Goal: Transaction & Acquisition: Purchase product/service

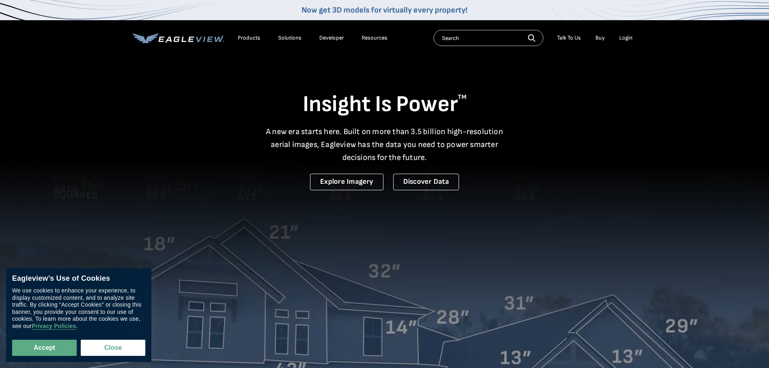
click at [629, 31] on div "Search Talk To Us Buy Login" at bounding box center [535, 38] width 203 height 16
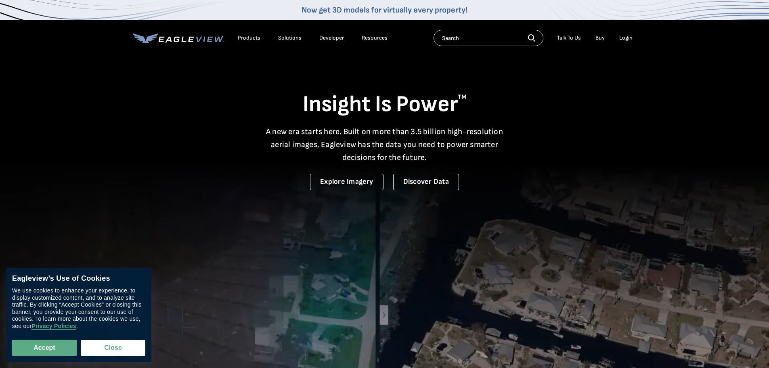
click at [626, 39] on div "Login" at bounding box center [625, 37] width 13 height 7
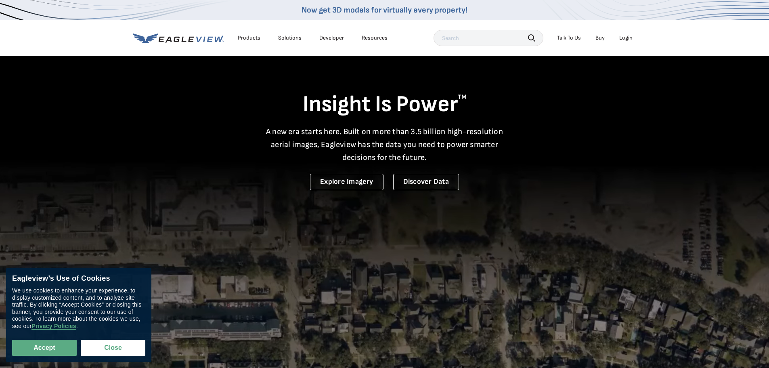
click at [625, 38] on div "Login" at bounding box center [625, 37] width 13 height 7
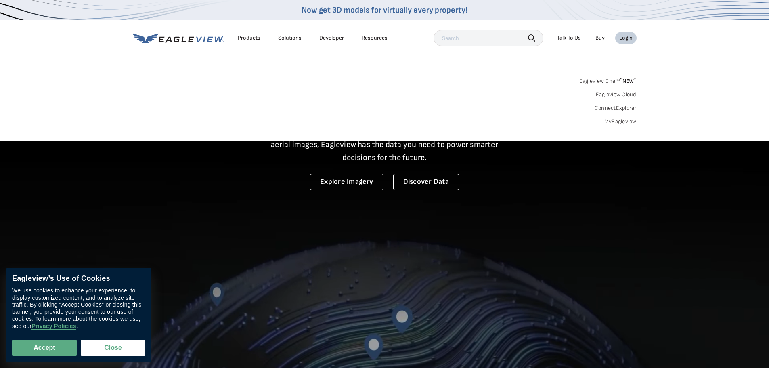
click at [615, 122] on link "MyEagleview" at bounding box center [620, 121] width 32 height 7
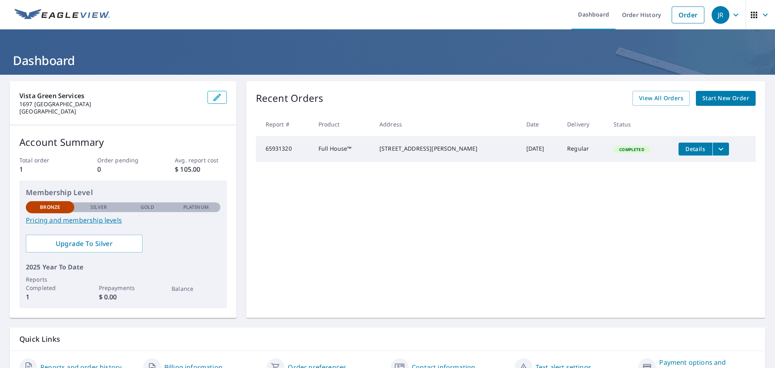
click at [728, 98] on span "Start New Order" at bounding box center [726, 98] width 47 height 10
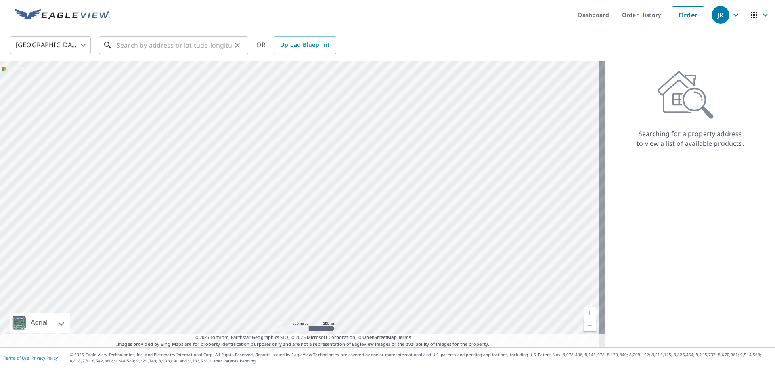
click at [161, 47] on input "text" at bounding box center [174, 45] width 115 height 23
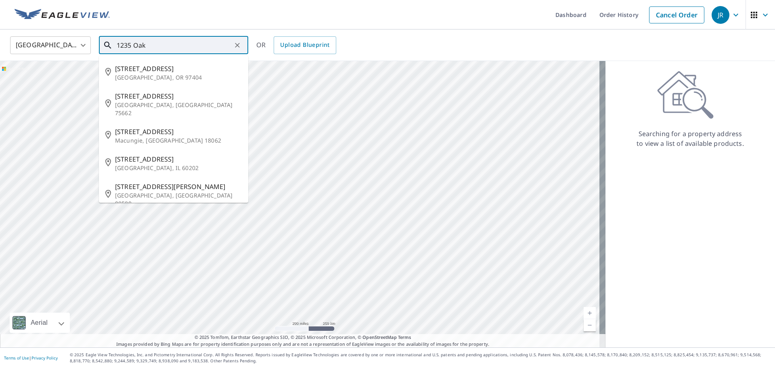
drag, startPoint x: 159, startPoint y: 44, endPoint x: 123, endPoint y: 44, distance: 35.5
click at [118, 43] on input "1235 Oak" at bounding box center [174, 45] width 115 height 23
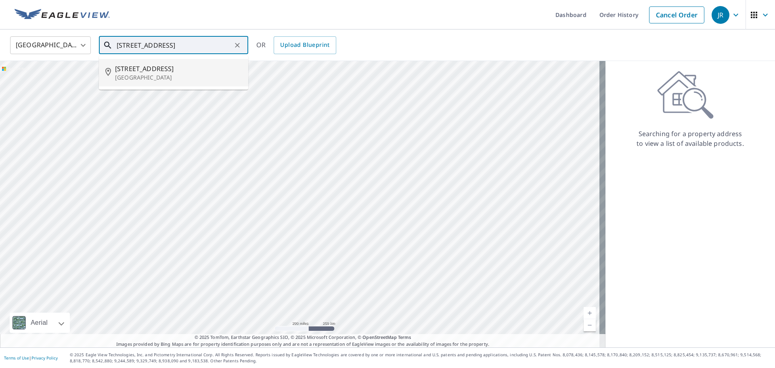
click at [117, 68] on span "[STREET_ADDRESS]" at bounding box center [178, 69] width 127 height 10
type input "[STREET_ADDRESS]"
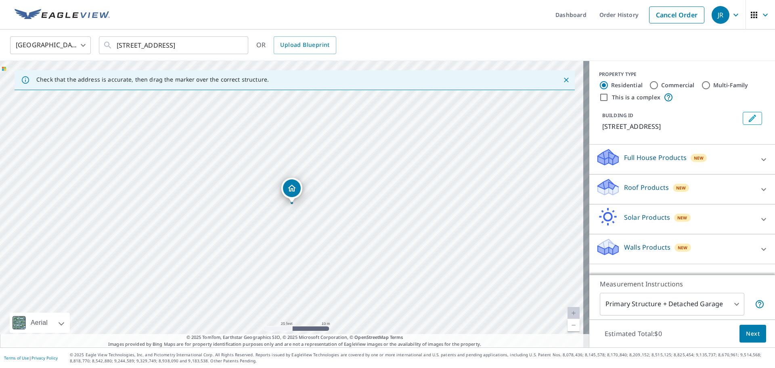
click at [759, 194] on icon at bounding box center [764, 190] width 10 height 10
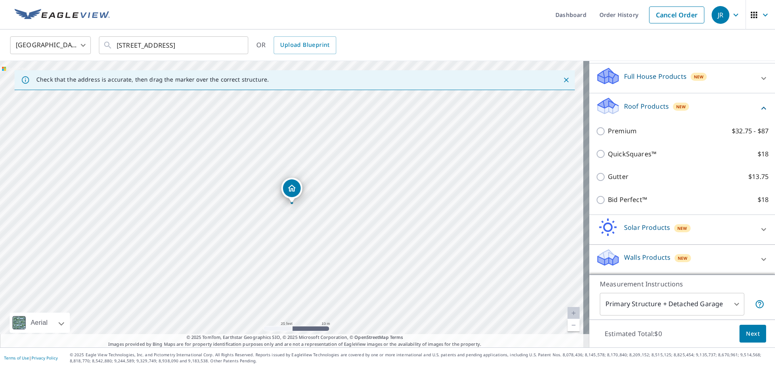
scroll to position [91, 0]
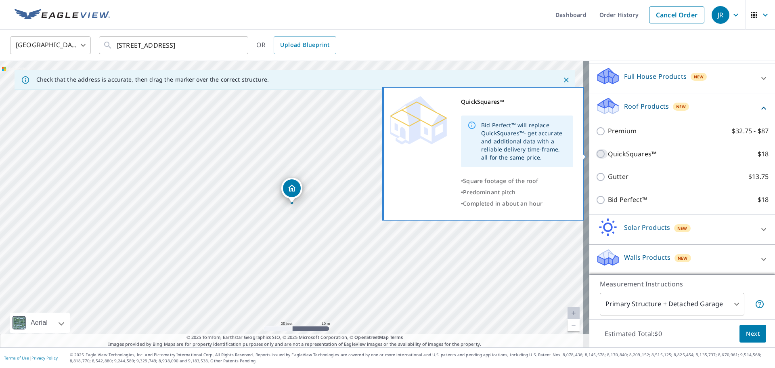
click at [596, 151] on input "QuickSquares™ $18" at bounding box center [602, 154] width 12 height 10
checkbox input "true"
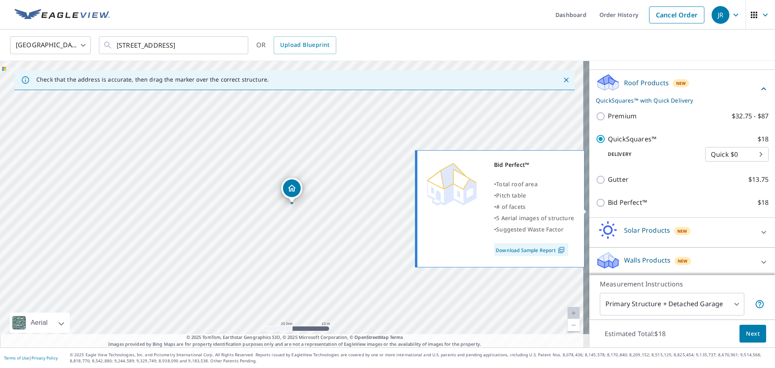
scroll to position [117, 0]
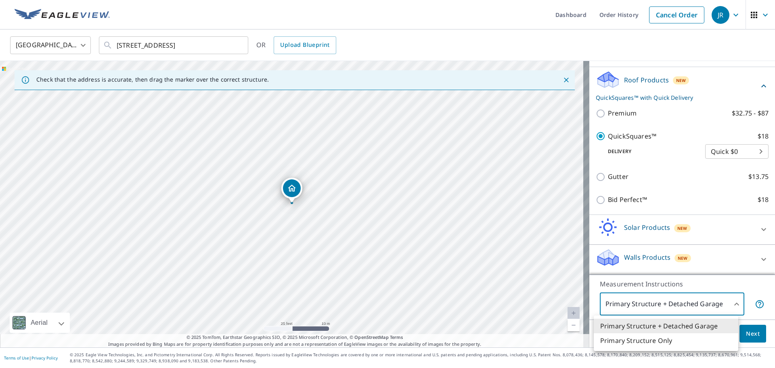
click at [728, 306] on body "JR .favicon_svg__cls-1{fill:#8ccc4c}.favicon_svg__cls-2{fill:#0098c5} JR Dashbo…" at bounding box center [387, 184] width 775 height 368
click at [661, 345] on li "Primary Structure Only" at bounding box center [666, 340] width 145 height 15
type input "2"
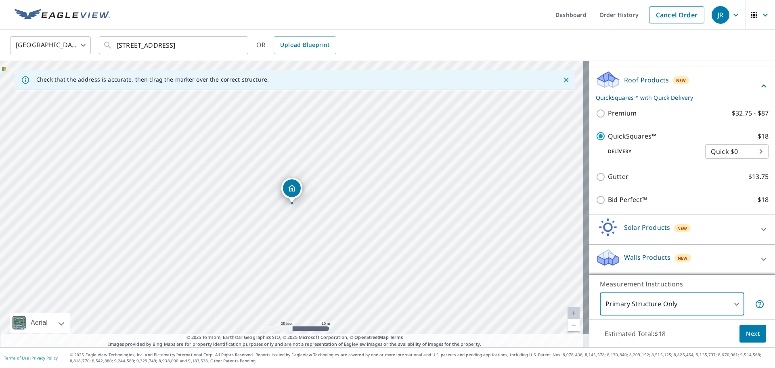
click at [743, 151] on body "JR .favicon_svg__cls-1{fill:#8ccc4c}.favicon_svg__cls-2{fill:#0098c5} JR Dashbo…" at bounding box center [387, 184] width 775 height 368
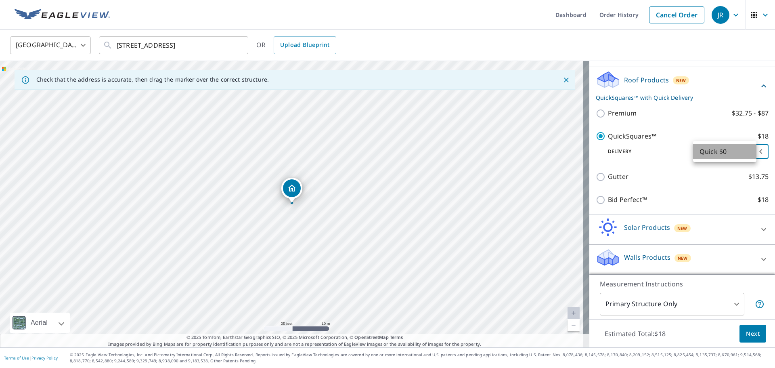
click at [743, 151] on li "Quick $0" at bounding box center [724, 151] width 63 height 15
click at [751, 335] on span "Next" at bounding box center [753, 334] width 14 height 10
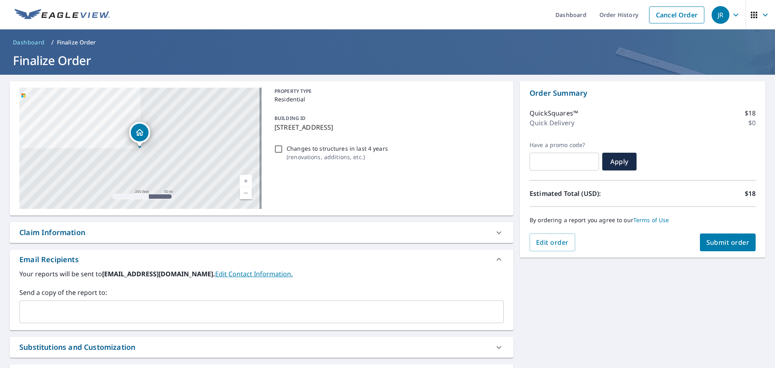
click at [753, 14] on span "button" at bounding box center [760, 14] width 23 height 19
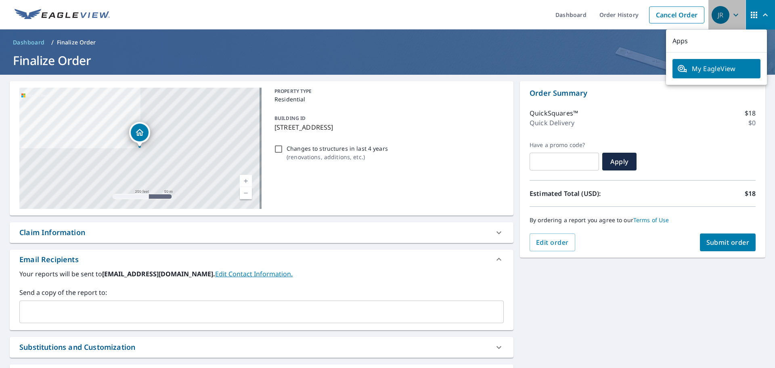
click at [739, 16] on button "JR" at bounding box center [727, 14] width 37 height 29
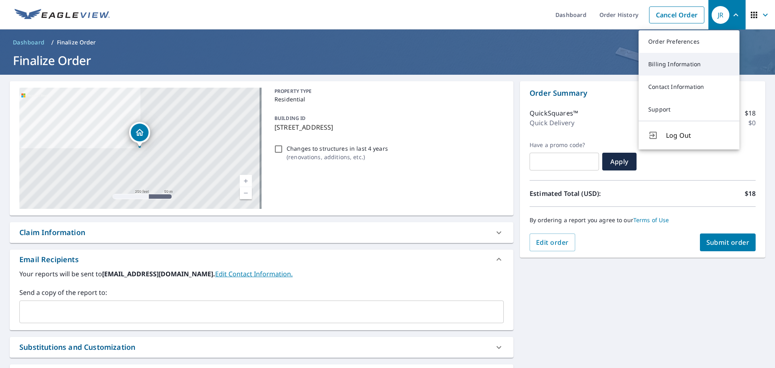
click at [683, 66] on link "Billing Information" at bounding box center [689, 64] width 101 height 23
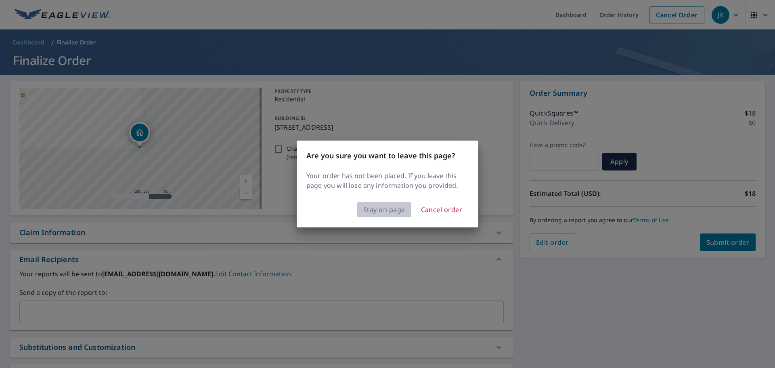
click at [391, 209] on span "Stay on page" at bounding box center [384, 209] width 42 height 11
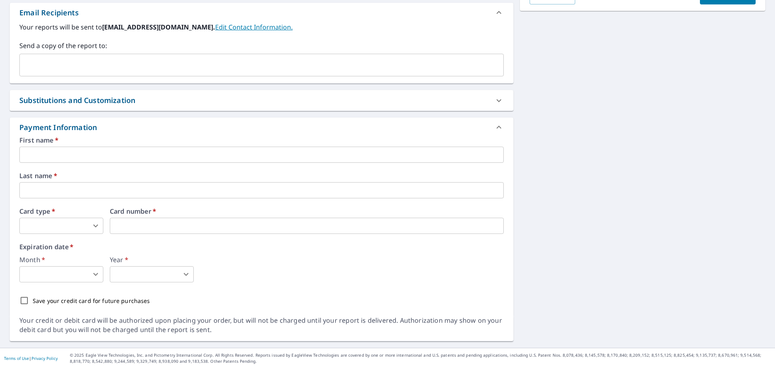
scroll to position [247, 0]
click at [113, 154] on input "text" at bounding box center [261, 154] width 485 height 16
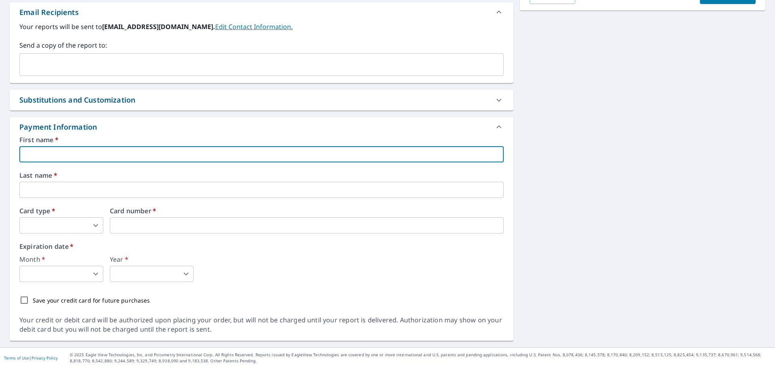
type input "[PERSON_NAME]"
type input "[EMAIL_ADDRESS][DOMAIN_NAME]"
type input "[PERSON_NAME]"
click at [68, 227] on body "JR .favicon_svg__cls-1{fill:#8ccc4c}.favicon_svg__cls-2{fill:#0098c5} JR Dashbo…" at bounding box center [387, 184] width 775 height 368
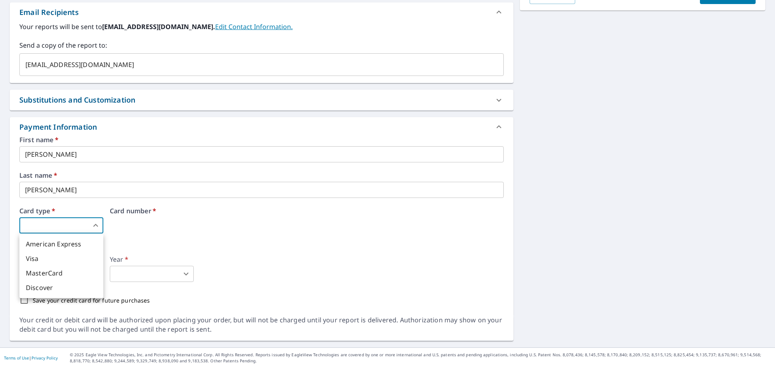
click at [64, 273] on li "MasterCard" at bounding box center [61, 273] width 84 height 15
type input "3"
click at [65, 273] on body "JR .favicon_svg__cls-1{fill:#8ccc4c}.favicon_svg__cls-2{fill:#0098c5} JR Dashbo…" at bounding box center [387, 184] width 775 height 368
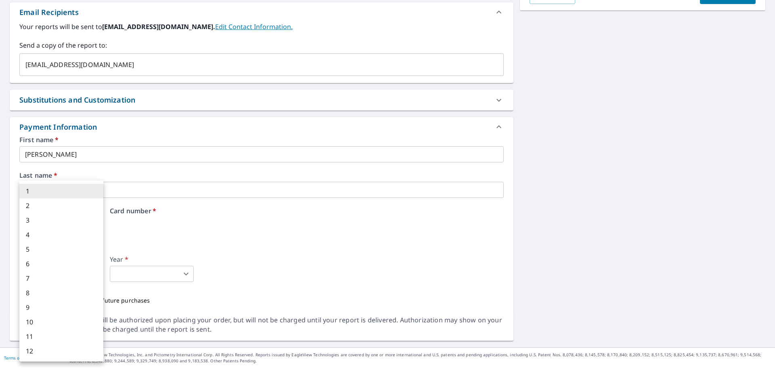
click at [173, 234] on div at bounding box center [387, 184] width 775 height 368
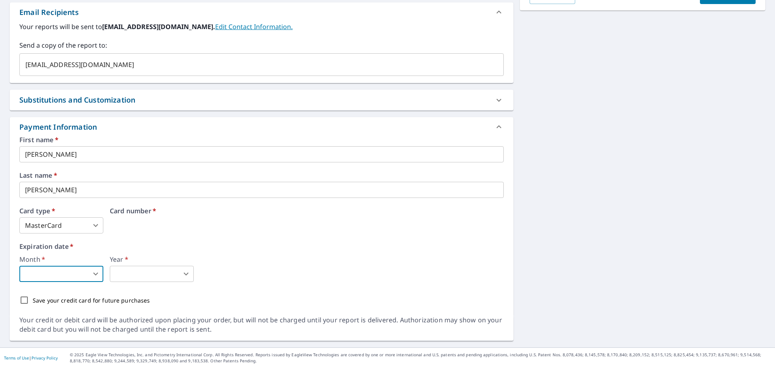
click at [148, 225] on div "Card number   *" at bounding box center [307, 221] width 394 height 26
click at [65, 273] on body "JR .favicon_svg__cls-1{fill:#8ccc4c}.favicon_svg__cls-2{fill:#0098c5} JR Dashbo…" at bounding box center [387, 184] width 775 height 368
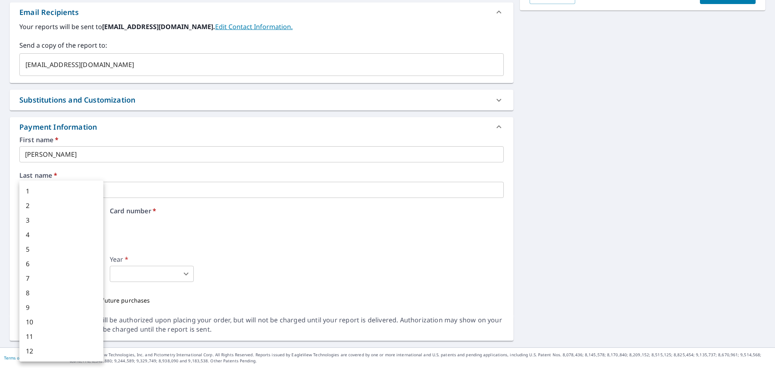
click at [208, 230] on div at bounding box center [387, 184] width 775 height 368
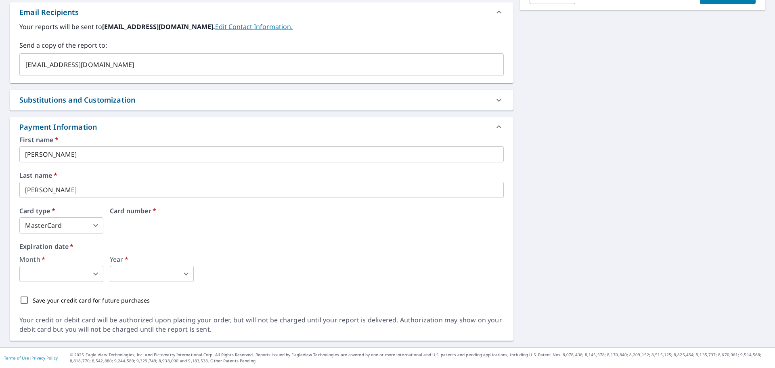
drag, startPoint x: 156, startPoint y: 224, endPoint x: 154, endPoint y: 216, distance: 8.8
click at [156, 224] on div "Card number   *" at bounding box center [307, 221] width 394 height 26
click at [43, 282] on div "First name   * [PERSON_NAME] ​ Last name   * [PERSON_NAME] ​ Card type   * Mast…" at bounding box center [261, 222] width 485 height 172
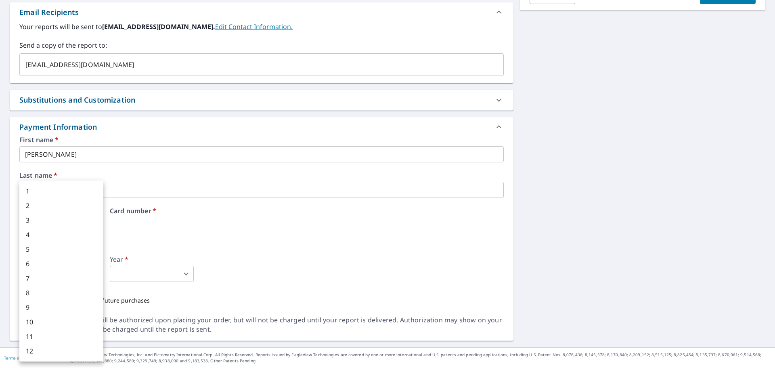
click at [48, 275] on body "JR .favicon_svg__cls-1{fill:#8ccc4c}.favicon_svg__cls-2{fill:#0098c5} JR Dashbo…" at bounding box center [387, 184] width 775 height 368
click at [46, 254] on li "5" at bounding box center [61, 249] width 84 height 15
type input "5"
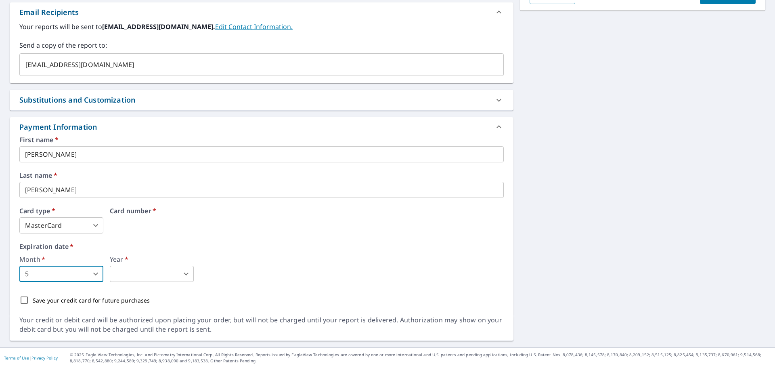
click at [165, 274] on body "JR .favicon_svg__cls-1{fill:#8ccc4c}.favicon_svg__cls-2{fill:#0098c5} JR Dashbo…" at bounding box center [387, 184] width 775 height 368
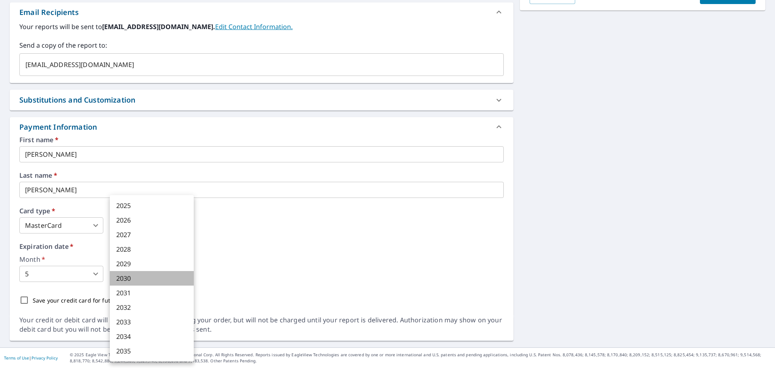
click at [134, 279] on li "2030" at bounding box center [152, 278] width 84 height 15
type input "2030"
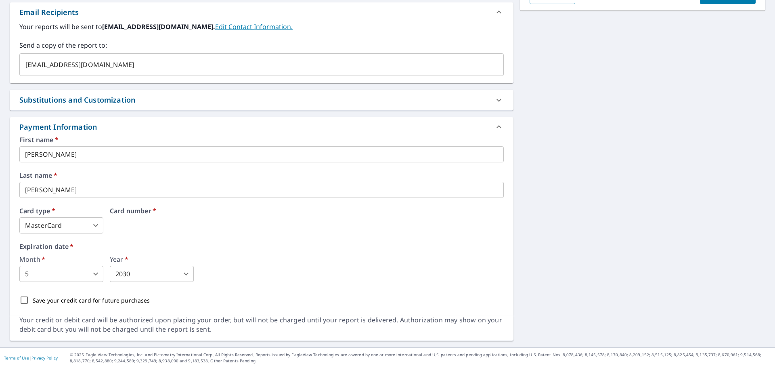
click at [131, 225] on div "Card number   *" at bounding box center [307, 221] width 394 height 26
click at [154, 211] on span "*" at bounding box center [153, 210] width 5 height 9
click at [28, 297] on input "Save your credit card for future purchases" at bounding box center [24, 300] width 17 height 17
checkbox input "true"
click at [155, 239] on div "First name   * [PERSON_NAME] ​ Last name   * [PERSON_NAME] ​ Card type   * Mast…" at bounding box center [261, 222] width 485 height 172
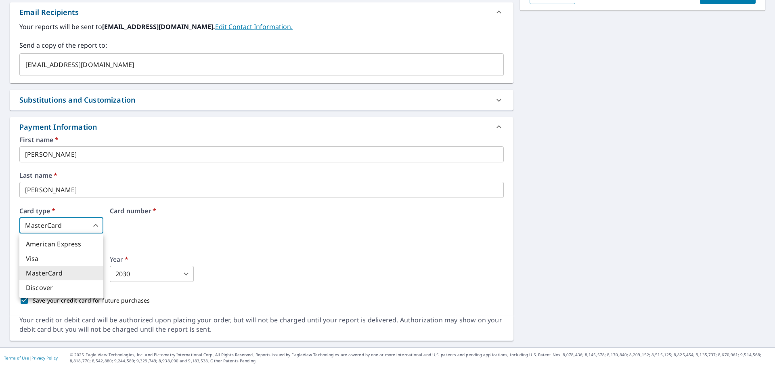
click at [91, 224] on body "JR .favicon_svg__cls-1{fill:#8ccc4c}.favicon_svg__cls-2{fill:#0098c5} JR Dashbo…" at bounding box center [387, 184] width 775 height 368
click at [71, 272] on li "MasterCard" at bounding box center [61, 273] width 84 height 15
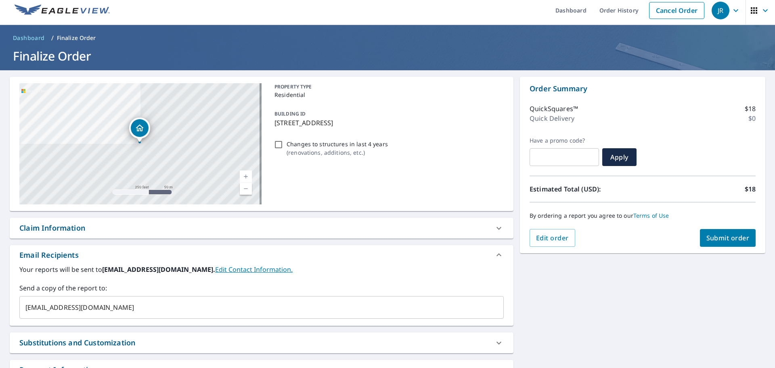
scroll to position [0, 0]
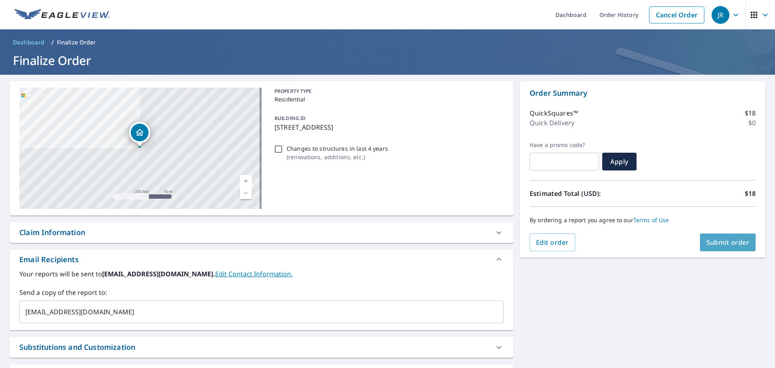
click at [728, 243] on span "Submit order" at bounding box center [728, 242] width 43 height 9
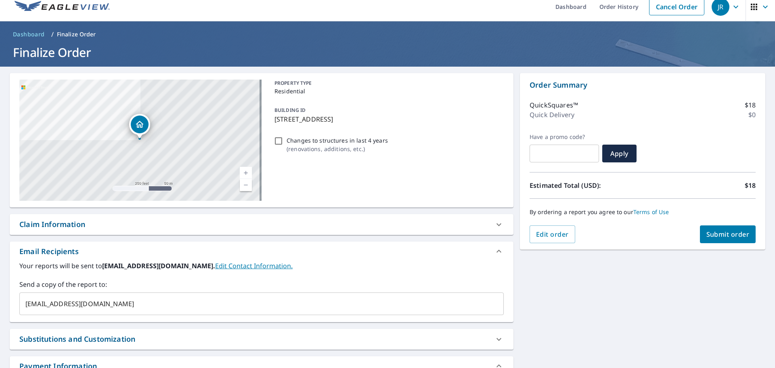
scroll to position [5, 0]
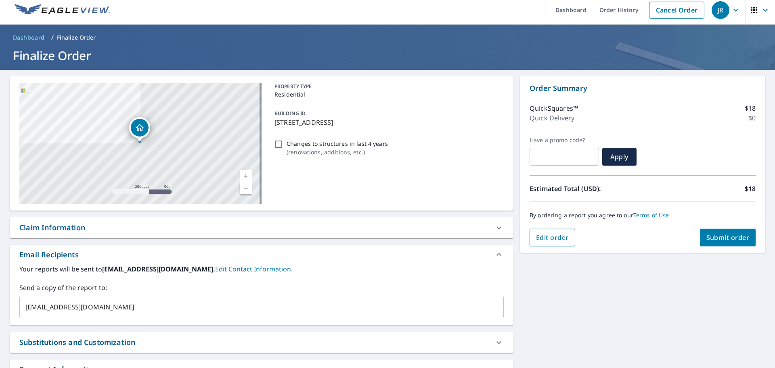
click at [536, 238] on span "Edit order" at bounding box center [552, 237] width 33 height 9
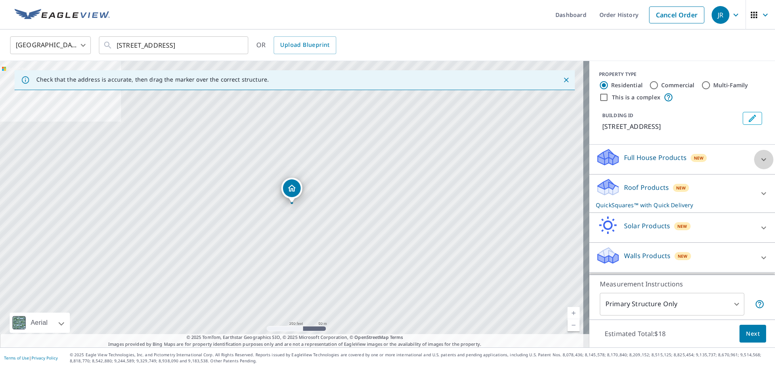
click at [759, 164] on icon at bounding box center [764, 160] width 10 height 10
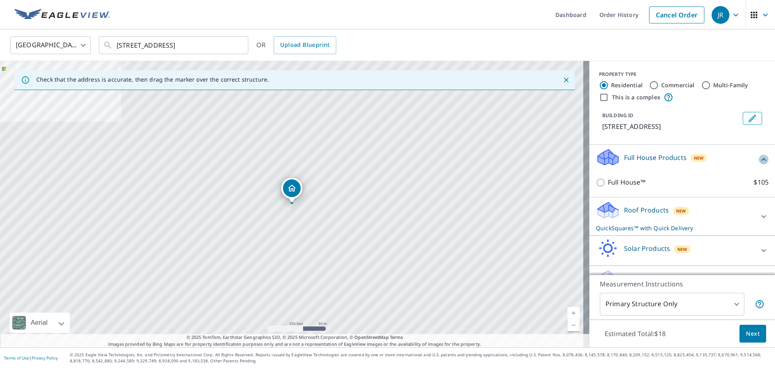
click at [759, 164] on icon at bounding box center [764, 160] width 10 height 10
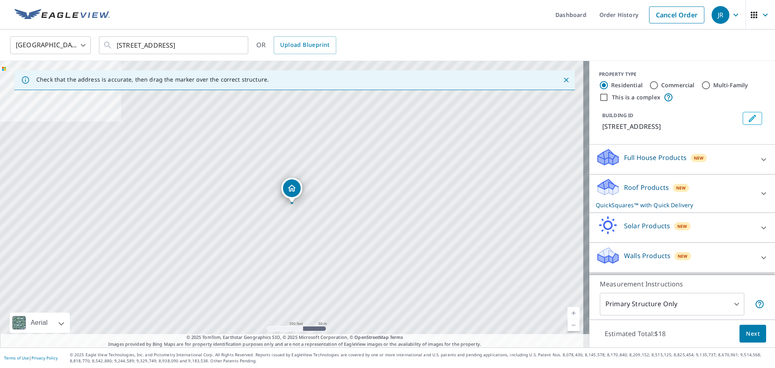
click at [759, 198] on icon at bounding box center [764, 194] width 10 height 10
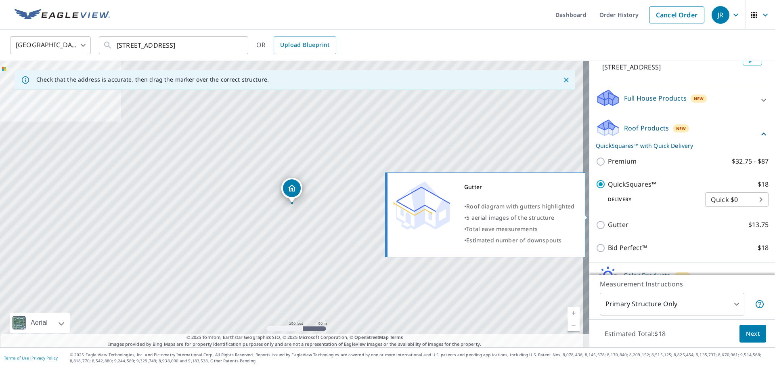
scroll to position [81, 0]
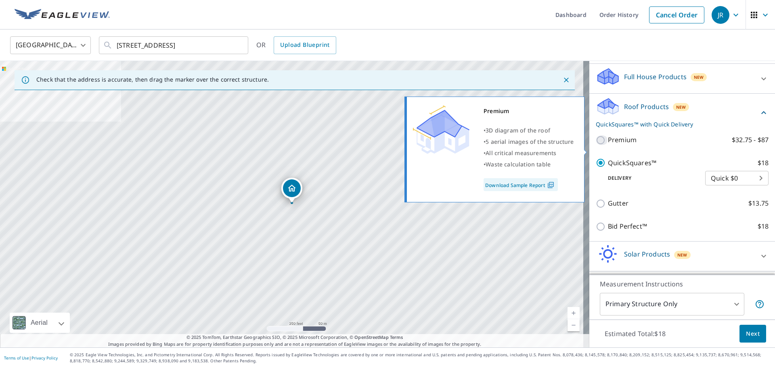
click at [597, 145] on input "Premium $32.75 - $87" at bounding box center [602, 140] width 12 height 10
checkbox input "true"
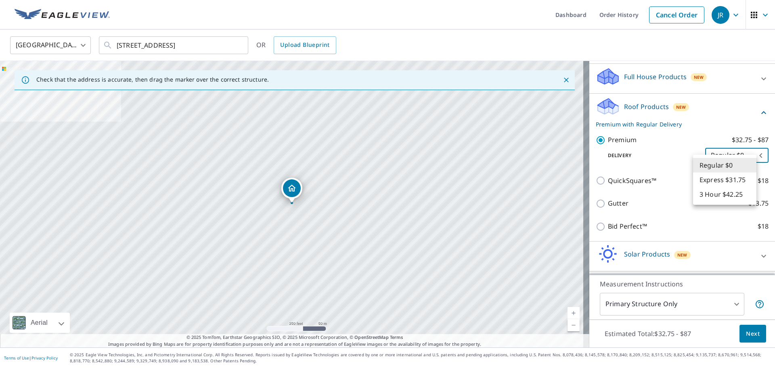
click at [747, 162] on body "JR .favicon_svg__cls-1{fill:#8ccc4c}.favicon_svg__cls-2{fill:#0098c5} JR Dashbo…" at bounding box center [387, 184] width 775 height 368
click at [747, 162] on li "Regular $0" at bounding box center [724, 165] width 63 height 15
click at [747, 161] on body "JR .favicon_svg__cls-1{fill:#8ccc4c}.favicon_svg__cls-2{fill:#0098c5} JR Dashbo…" at bounding box center [387, 184] width 775 height 368
click at [747, 161] on li "Regular $0" at bounding box center [724, 165] width 63 height 15
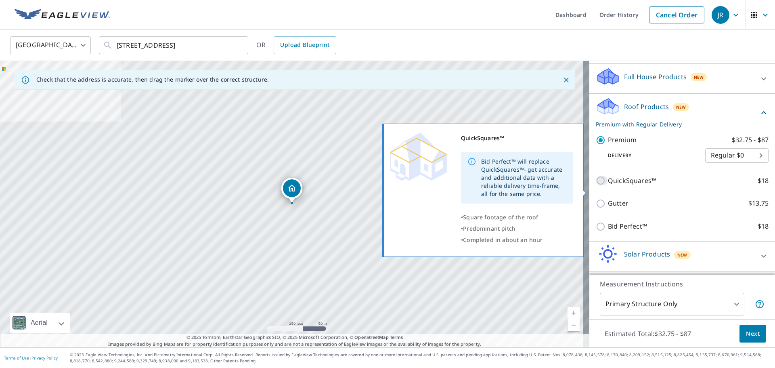
click at [596, 185] on input "QuickSquares™ $18" at bounding box center [602, 181] width 12 height 10
checkbox input "true"
checkbox input "false"
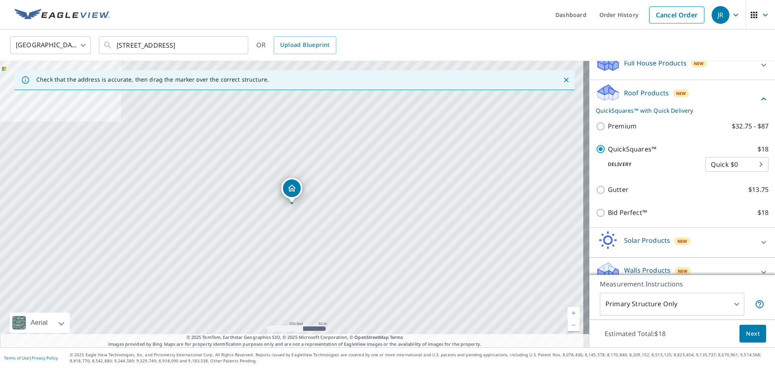
scroll to position [117, 0]
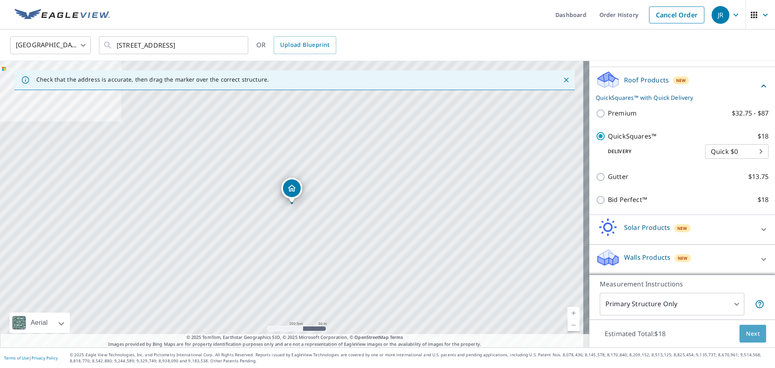
click at [743, 340] on button "Next" at bounding box center [753, 334] width 27 height 18
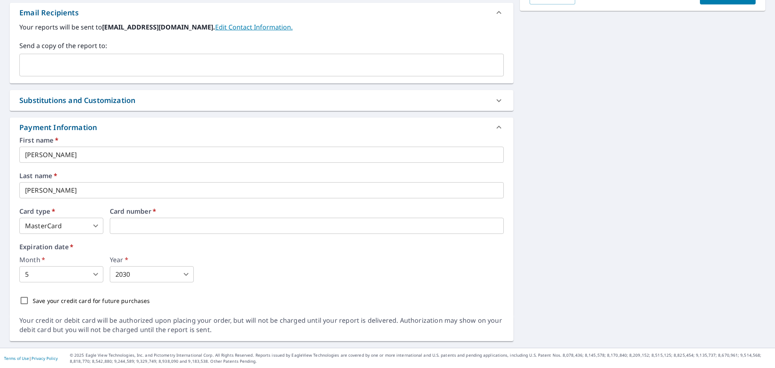
scroll to position [247, 0]
click at [318, 243] on div "First name   * [PERSON_NAME] ​ Last name   * [PERSON_NAME] ​ Card type   * Mast…" at bounding box center [261, 222] width 485 height 172
click at [149, 224] on div "Card number   *" at bounding box center [307, 221] width 394 height 26
click at [90, 226] on body "JR .favicon_svg__cls-1{fill:#8ccc4c}.favicon_svg__cls-2{fill:#0098c5} JR Dashbo…" at bounding box center [387, 184] width 775 height 368
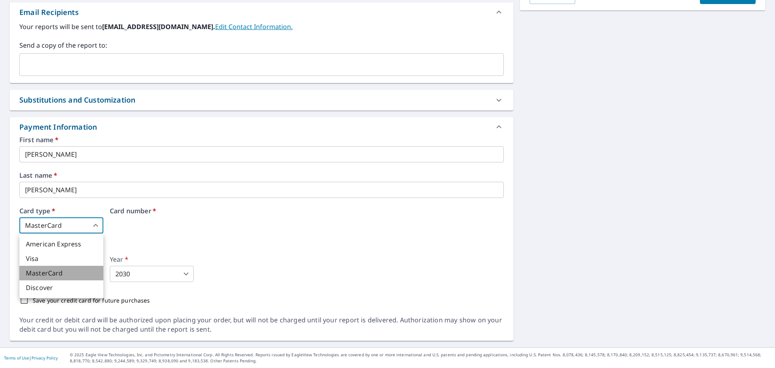
click at [51, 275] on li "MasterCard" at bounding box center [61, 273] width 84 height 15
click at [145, 225] on div "Card number   *" at bounding box center [307, 221] width 394 height 26
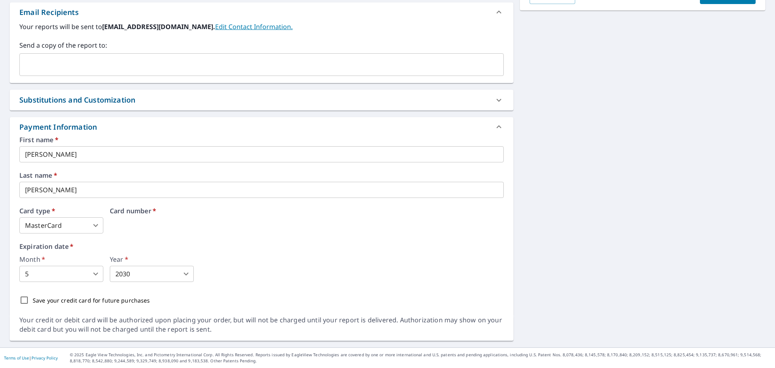
click at [244, 250] on div "Expiration date   * Month   * 5 5 ​ Year   * 2030 2030 ​" at bounding box center [261, 262] width 485 height 39
click at [27, 300] on input "Save your credit card for future purchases" at bounding box center [24, 300] width 17 height 17
checkbox input "true"
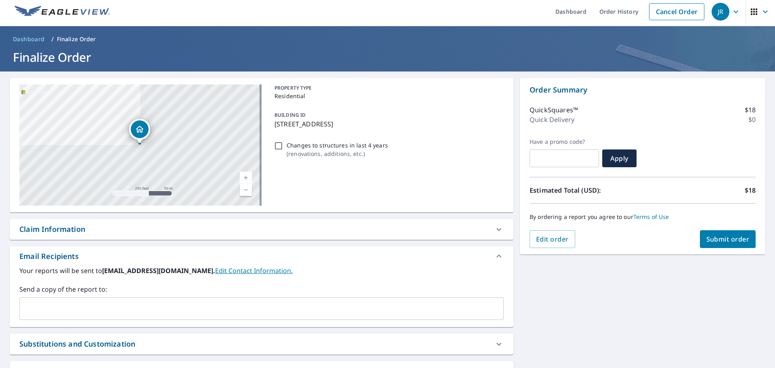
scroll to position [0, 0]
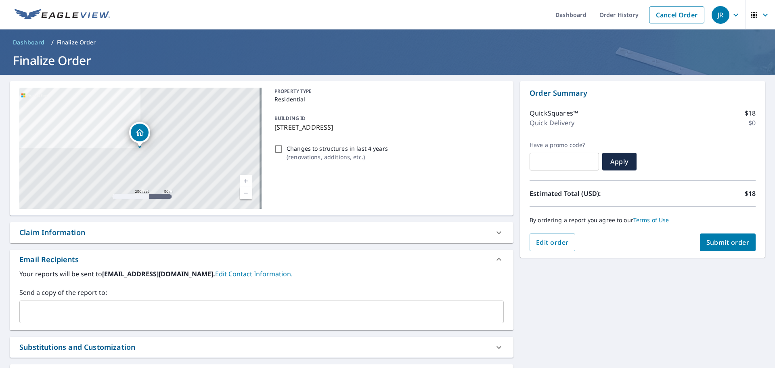
click at [717, 239] on span "Submit order" at bounding box center [728, 242] width 43 height 9
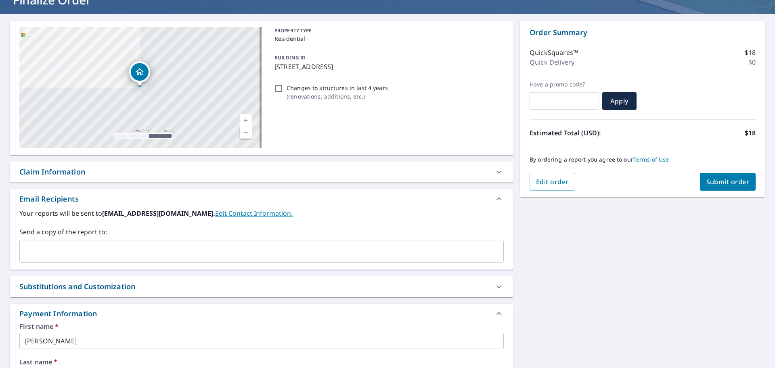
scroll to position [242, 0]
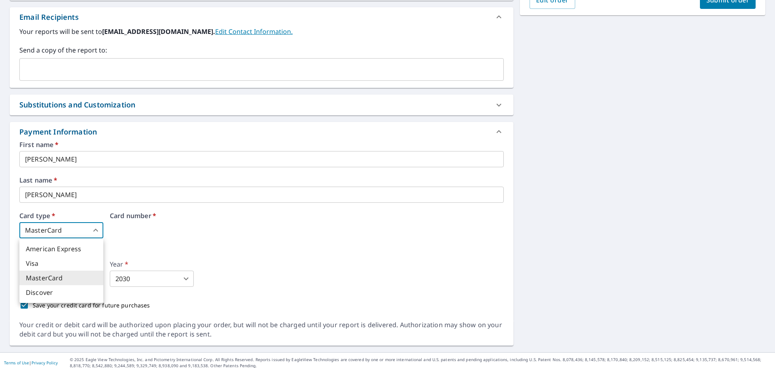
click at [95, 228] on body "JR .favicon_svg__cls-1{fill:#8ccc4c}.favicon_svg__cls-2{fill:#0098c5} JR Dashbo…" at bounding box center [387, 184] width 775 height 368
click at [62, 273] on li "MasterCard" at bounding box center [61, 278] width 84 height 15
click at [141, 236] on div "Card number   *" at bounding box center [307, 225] width 394 height 26
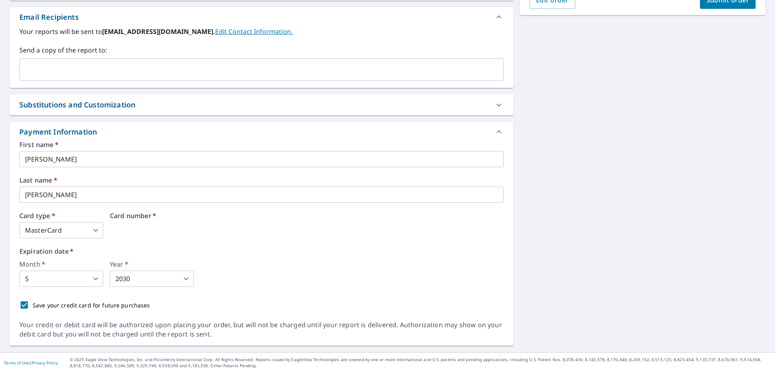
click at [143, 236] on div "Card number   *" at bounding box center [307, 225] width 394 height 26
click at [143, 235] on div "Card number   *" at bounding box center [307, 225] width 394 height 26
click at [143, 234] on div "Card number   *" at bounding box center [307, 225] width 394 height 26
click at [142, 230] on div "Card number   *" at bounding box center [307, 225] width 394 height 26
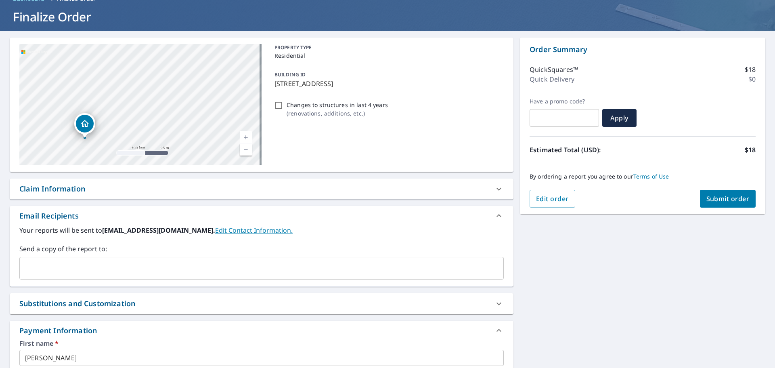
scroll to position [0, 0]
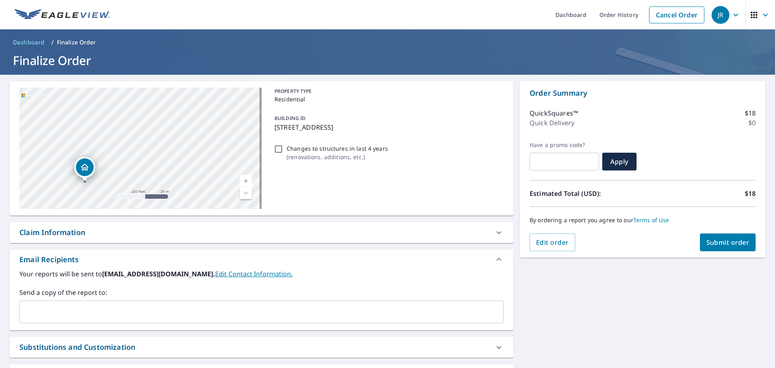
click at [248, 190] on link "Current Level 18, Zoom Out" at bounding box center [246, 193] width 12 height 12
drag, startPoint x: 139, startPoint y: 176, endPoint x: 175, endPoint y: 168, distance: 36.4
click at [174, 170] on div "[STREET_ADDRESS]" at bounding box center [140, 148] width 242 height 121
click at [247, 191] on link "Current Level 17, Zoom Out" at bounding box center [246, 193] width 12 height 12
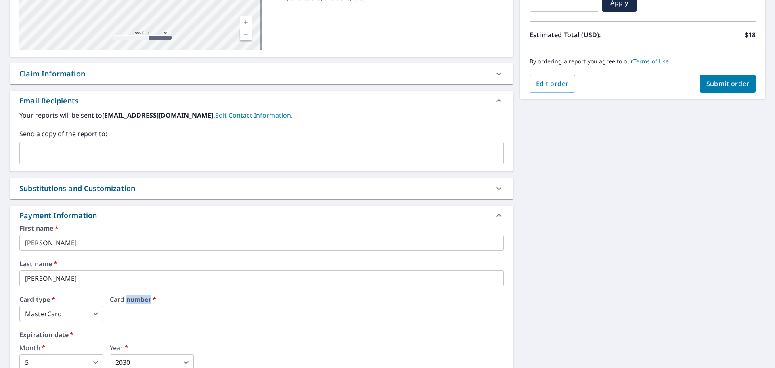
scroll to position [242, 0]
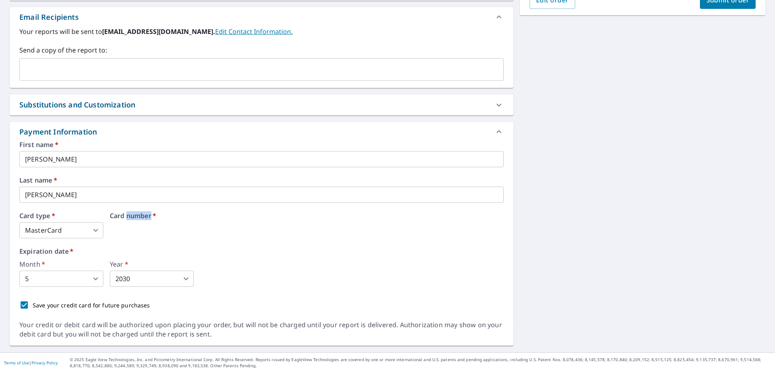
click at [135, 228] on div "Card number   *" at bounding box center [307, 225] width 394 height 26
click at [141, 218] on label "Card number   *" at bounding box center [307, 215] width 394 height 6
click at [117, 218] on label "Card number   *" at bounding box center [307, 215] width 394 height 6
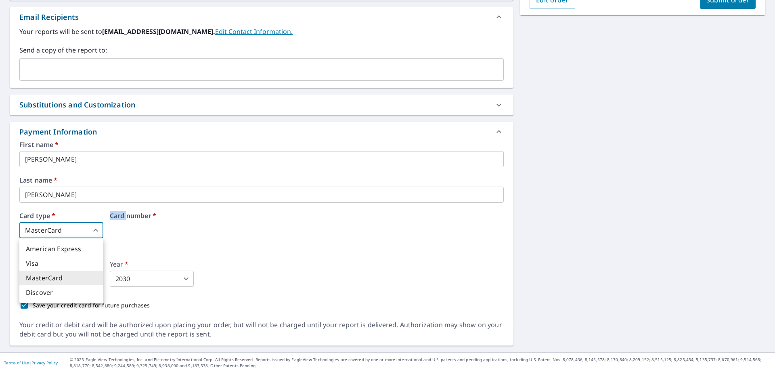
click at [80, 233] on body "JR .favicon_svg__cls-1{fill:#8ccc4c}.favicon_svg__cls-2{fill:#0098c5} JR Dashbo…" at bounding box center [387, 184] width 775 height 368
click at [59, 279] on li "MasterCard" at bounding box center [61, 278] width 84 height 15
click at [185, 216] on label "Card number   *" at bounding box center [307, 215] width 394 height 6
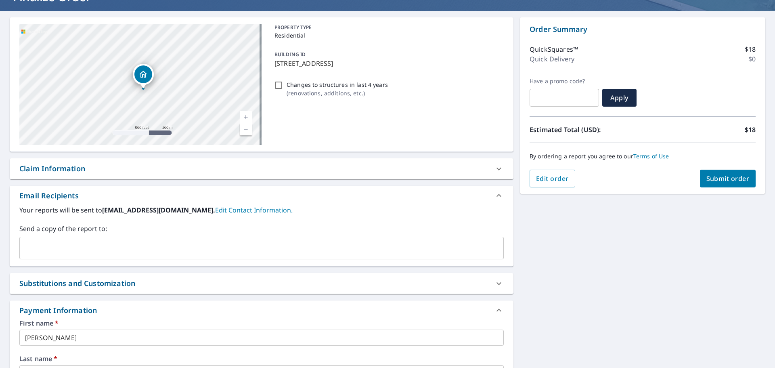
scroll to position [0, 0]
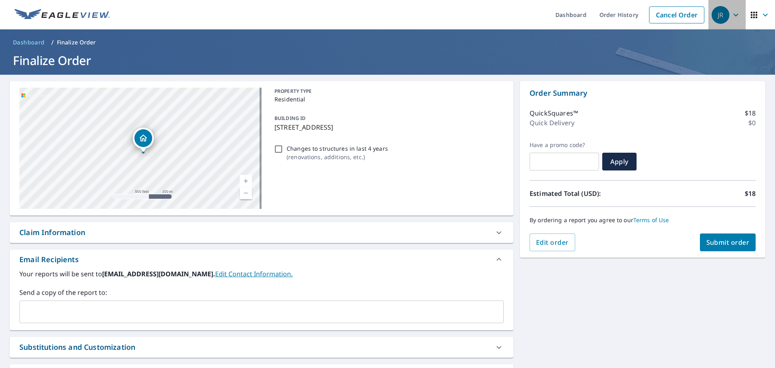
click at [731, 18] on icon "button" at bounding box center [736, 15] width 10 height 10
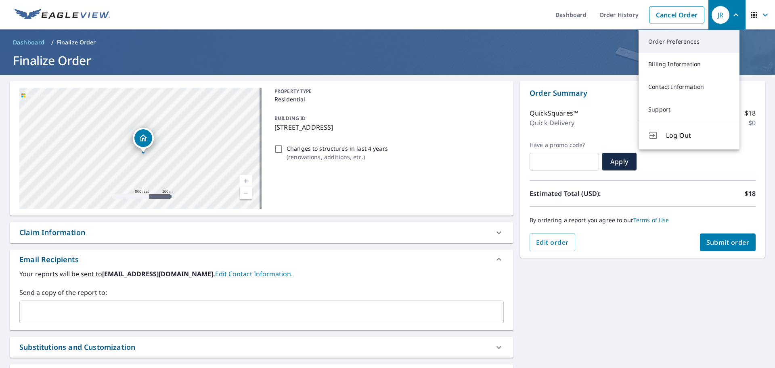
click at [688, 41] on link "Order Preferences" at bounding box center [689, 41] width 101 height 23
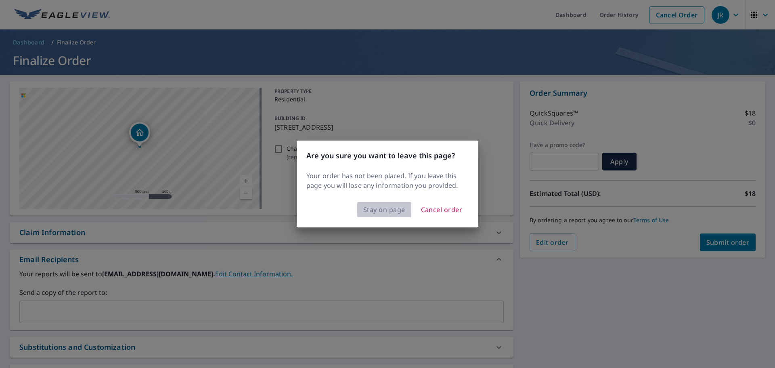
click at [384, 210] on span "Stay on page" at bounding box center [384, 209] width 42 height 11
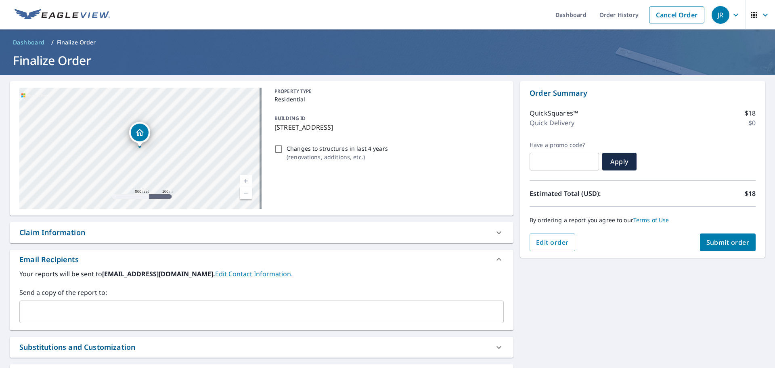
click at [724, 15] on span "JR" at bounding box center [727, 14] width 31 height 19
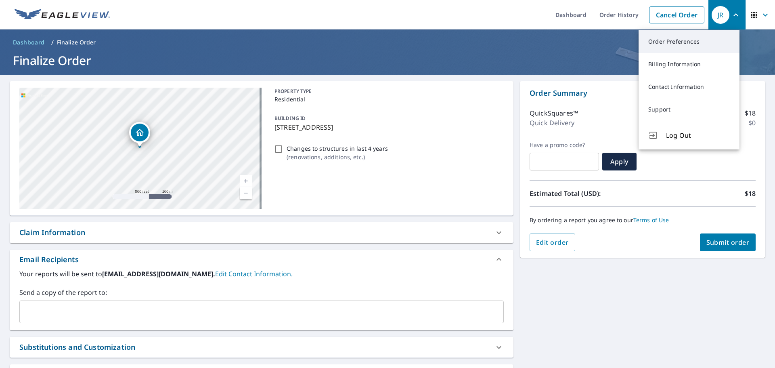
click at [682, 41] on link "Order Preferences" at bounding box center [689, 41] width 101 height 23
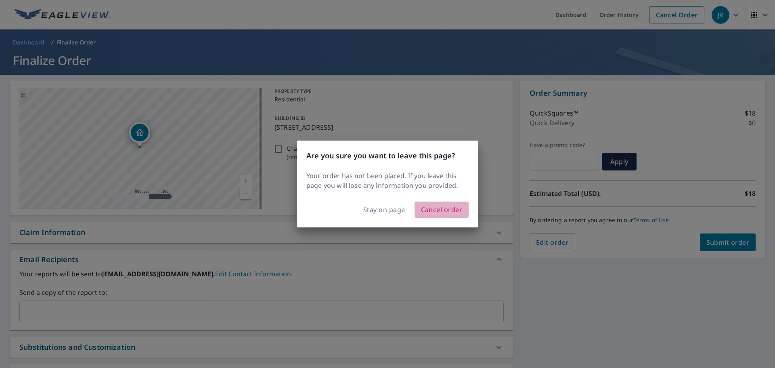
click at [450, 212] on span "Cancel order" at bounding box center [442, 209] width 42 height 11
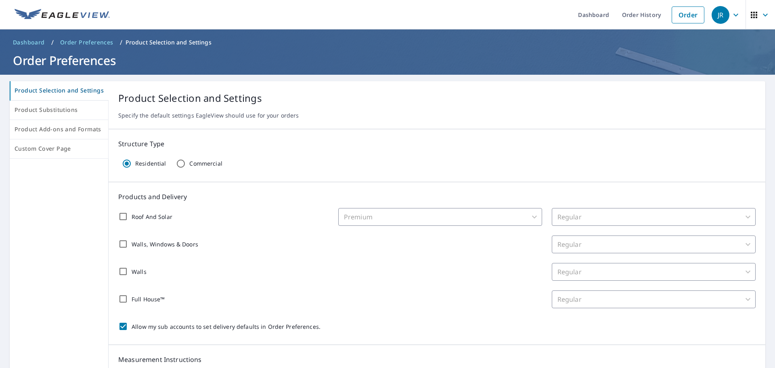
click at [751, 17] on icon "button" at bounding box center [754, 15] width 6 height 6
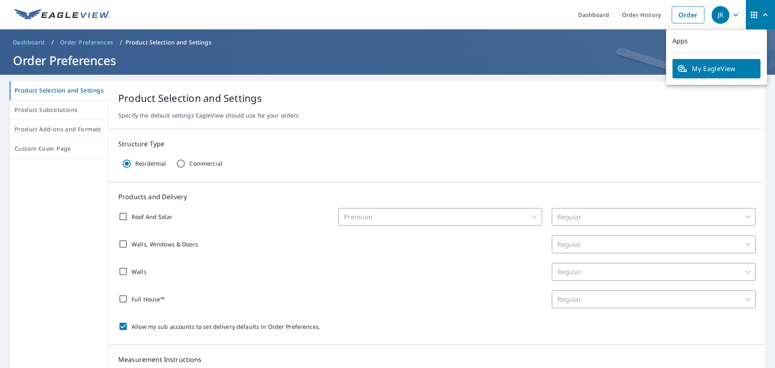
click at [721, 63] on link "My EagleView" at bounding box center [717, 68] width 88 height 19
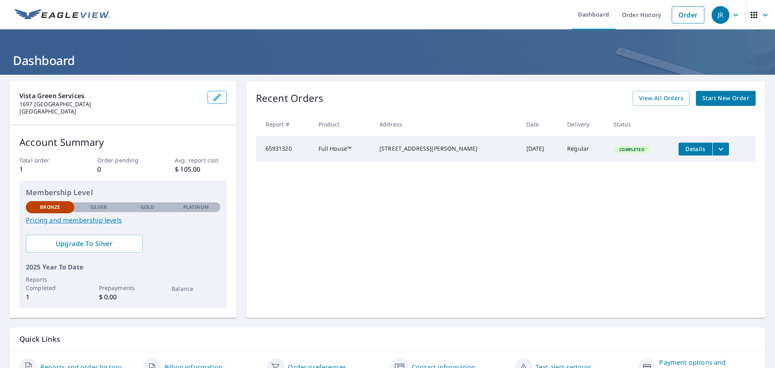
click at [731, 16] on icon "button" at bounding box center [736, 15] width 10 height 10
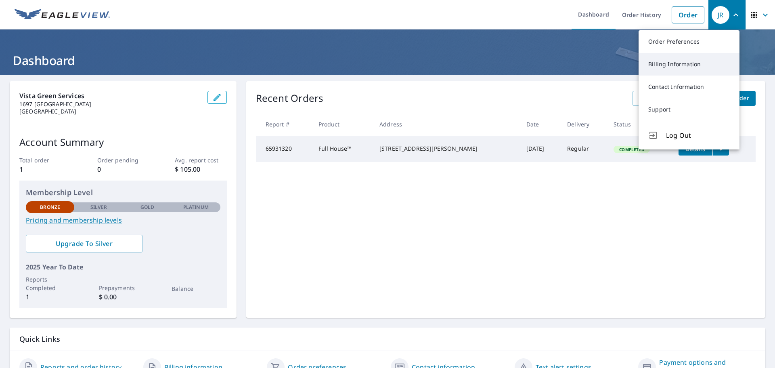
click at [690, 68] on link "Billing Information" at bounding box center [689, 64] width 101 height 23
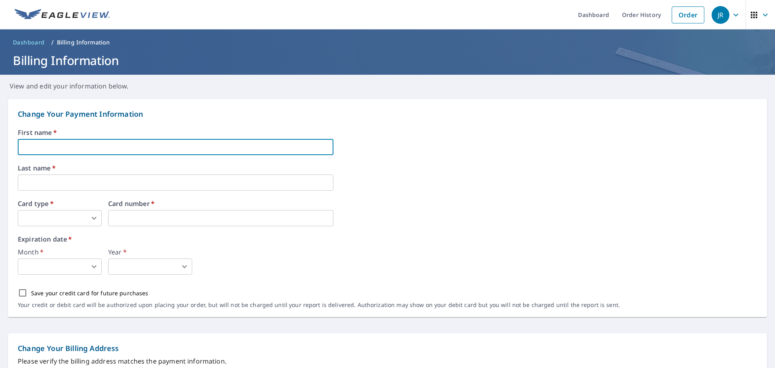
click at [86, 153] on input "text" at bounding box center [176, 147] width 316 height 16
type input "[PERSON_NAME]"
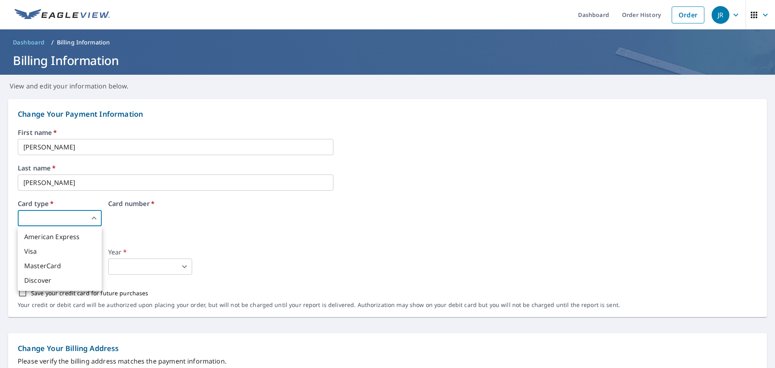
click at [55, 224] on body "JR .favicon_svg__cls-1{fill:#8ccc4c}.favicon_svg__cls-2{fill:#0098c5} JR Dashbo…" at bounding box center [387, 184] width 775 height 368
click at [59, 268] on li "MasterCard" at bounding box center [60, 265] width 84 height 15
type input "3"
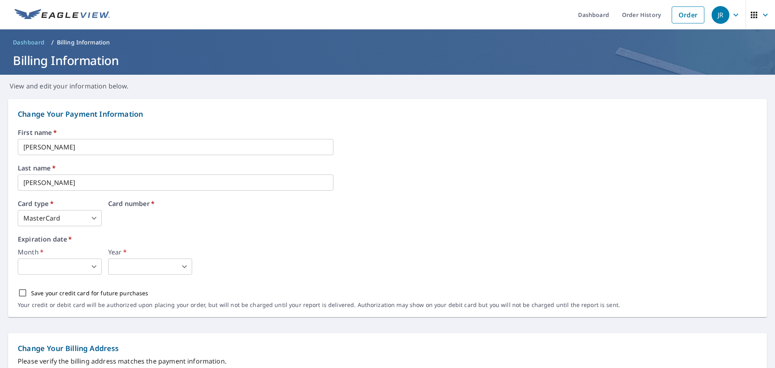
click at [146, 218] on div "Card number   *" at bounding box center [220, 213] width 225 height 26
click at [145, 218] on div "Card number   *" at bounding box center [220, 213] width 225 height 26
click at [145, 219] on div "Card number   *" at bounding box center [220, 213] width 225 height 26
